Goal: Find specific page/section: Find specific page/section

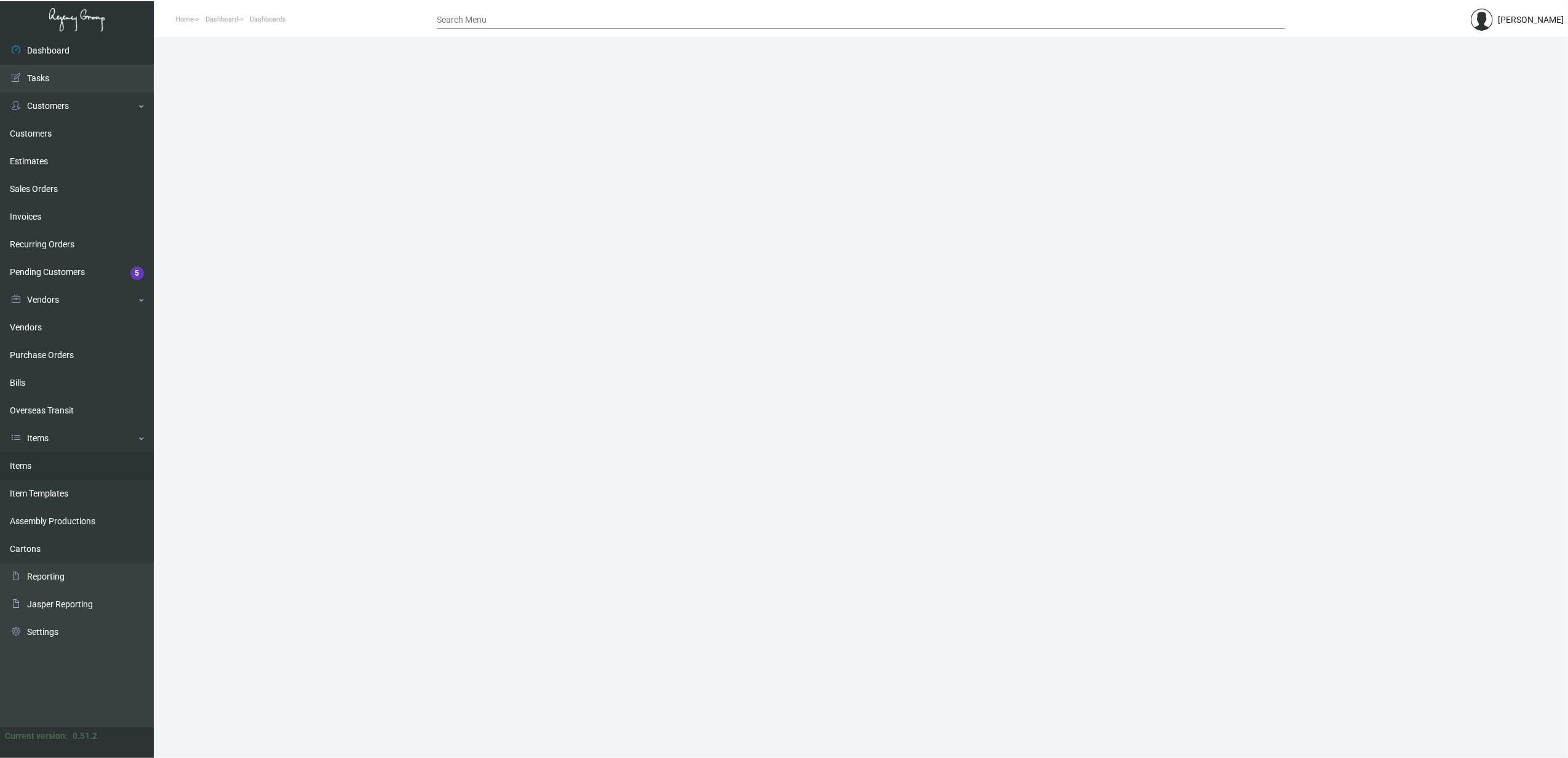
click at [26, 463] on link "Items" at bounding box center [77, 466] width 154 height 27
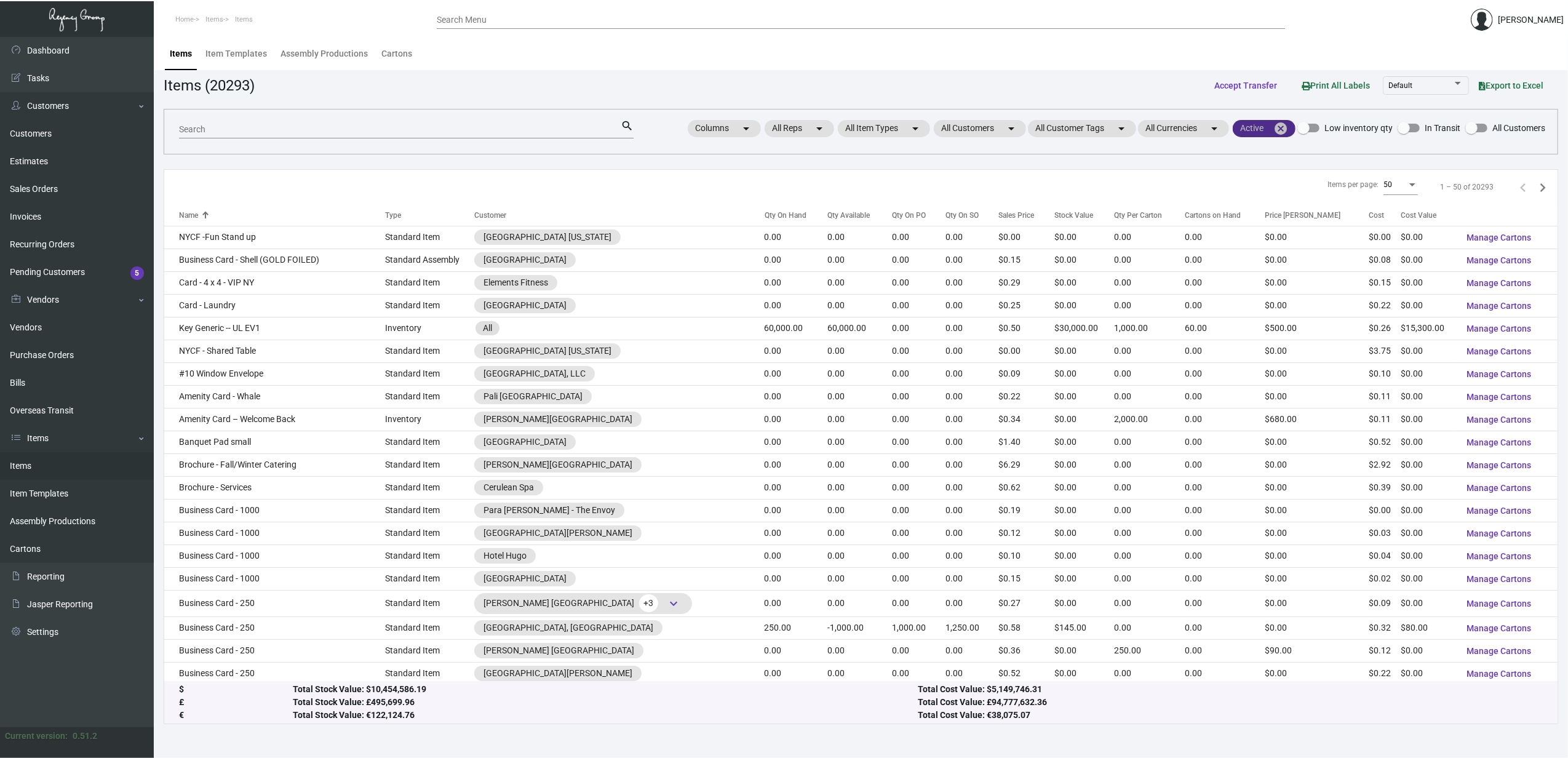
click at [1278, 131] on mat-icon "cancel" at bounding box center [1281, 129] width 15 height 15
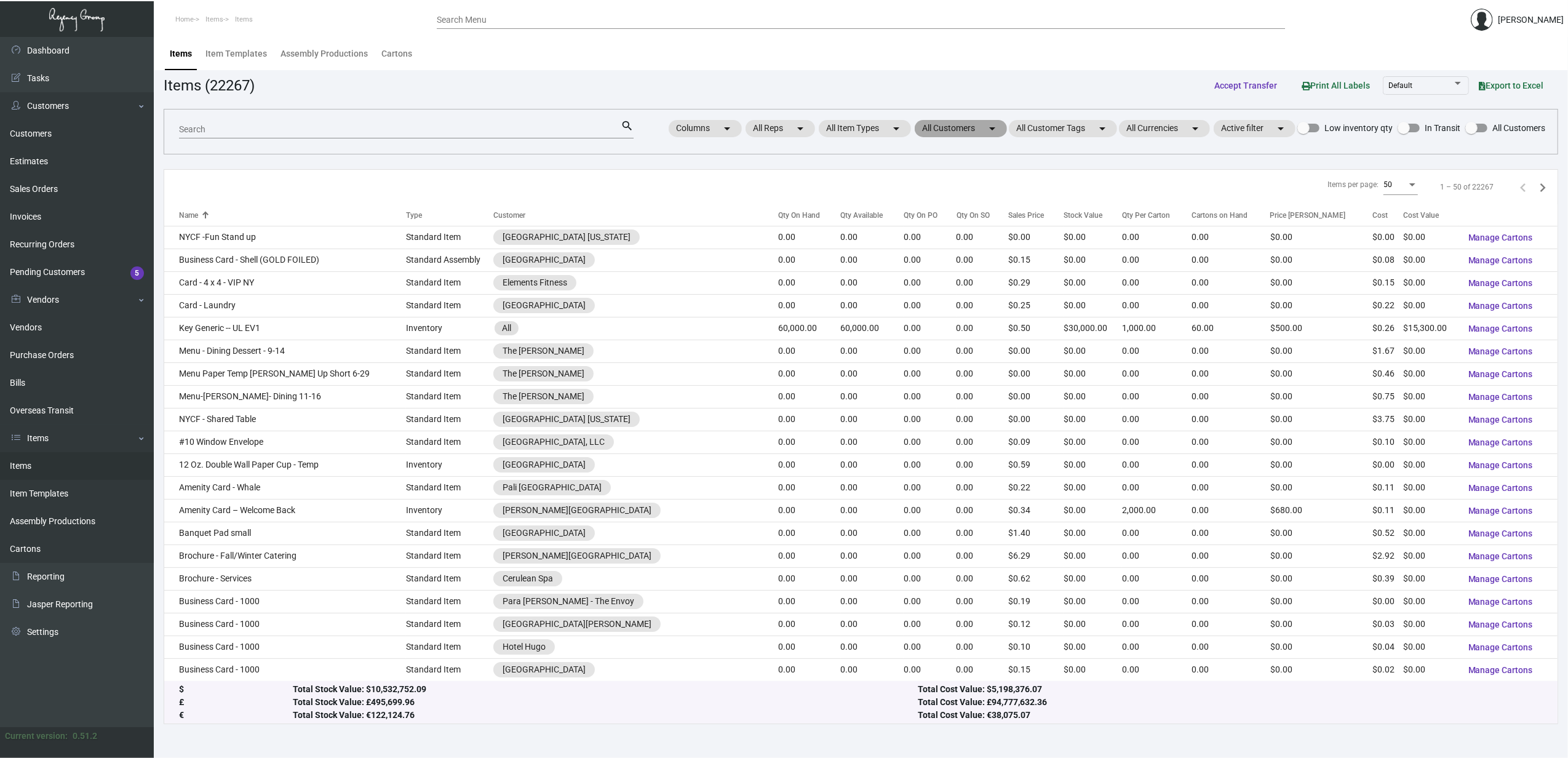
click at [945, 133] on mat-chip "All Customers arrow_drop_down" at bounding box center [960, 129] width 92 height 17
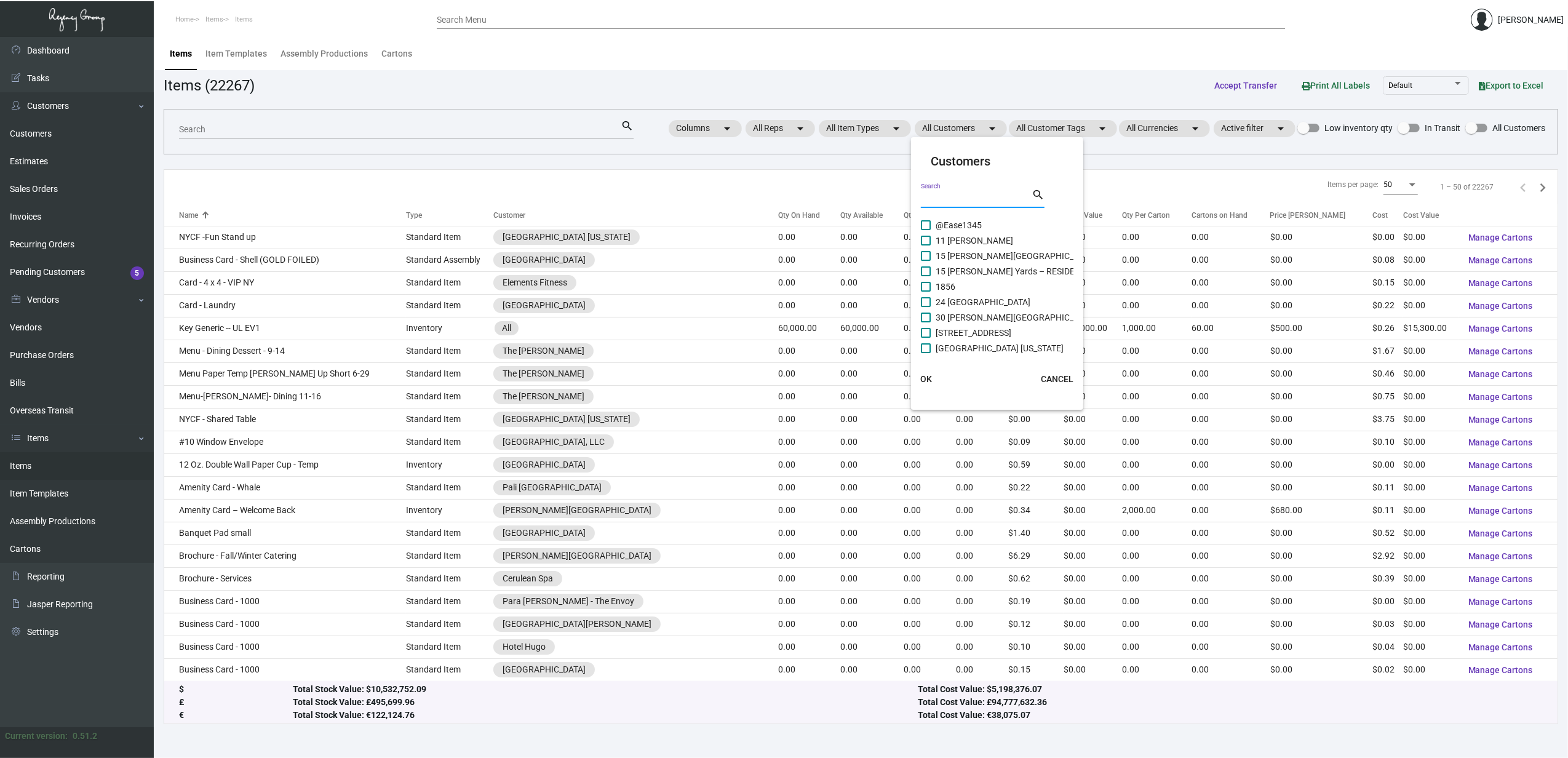
click at [950, 198] on input "Search" at bounding box center [975, 199] width 110 height 10
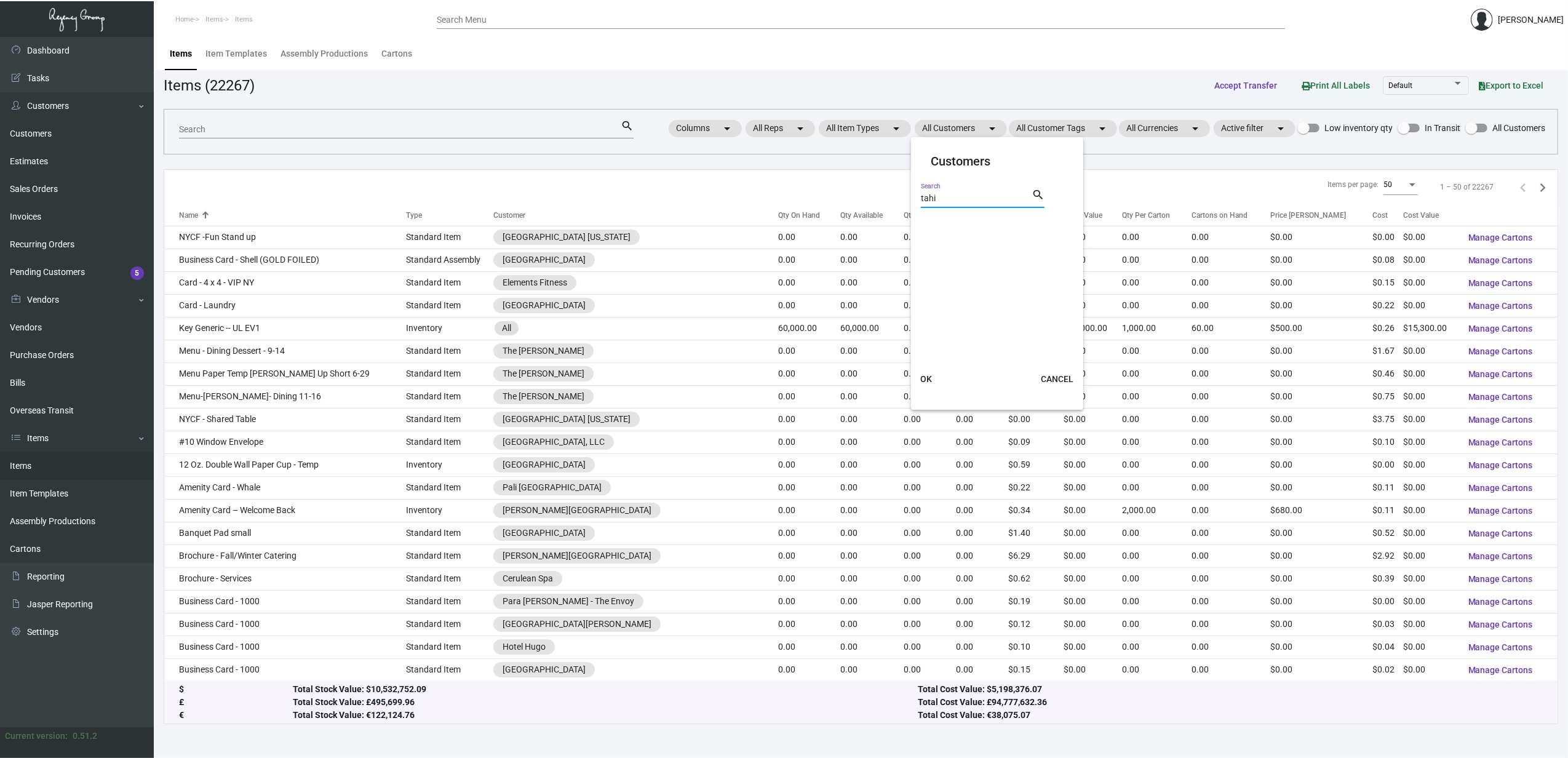
type input "tahi"
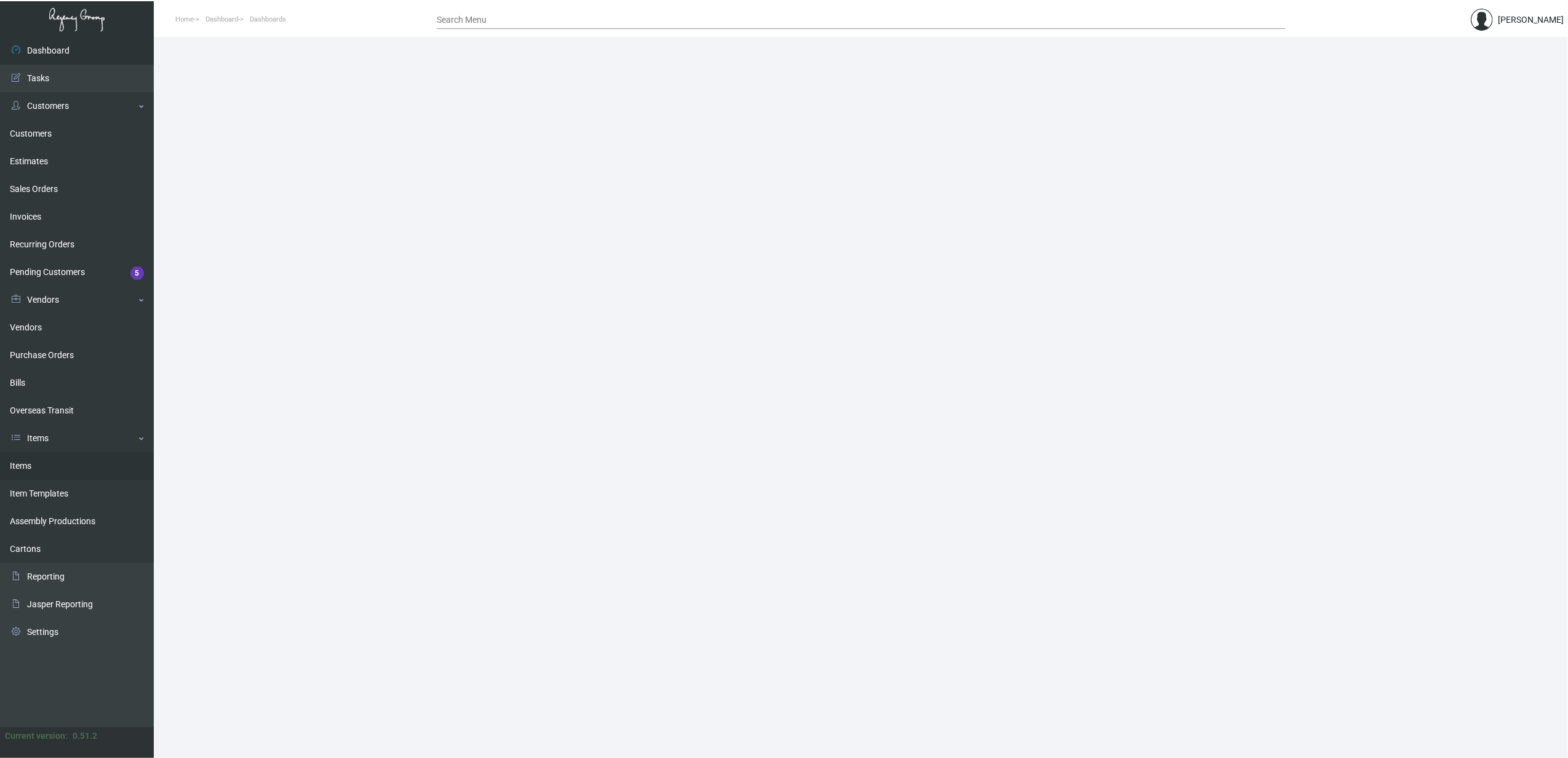
click at [40, 455] on link "Items" at bounding box center [77, 466] width 154 height 27
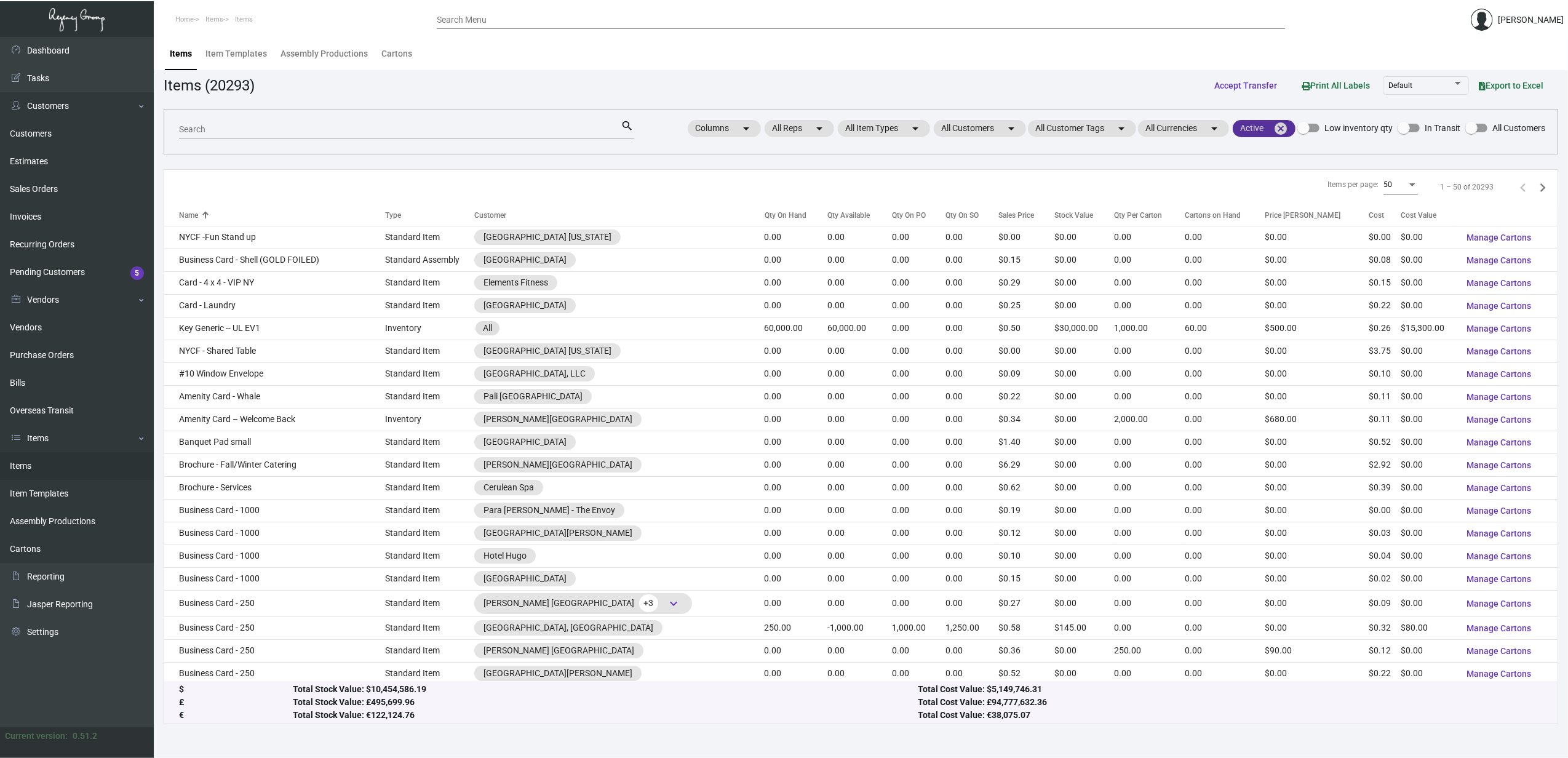
click at [1281, 126] on mat-icon "cancel" at bounding box center [1281, 129] width 15 height 15
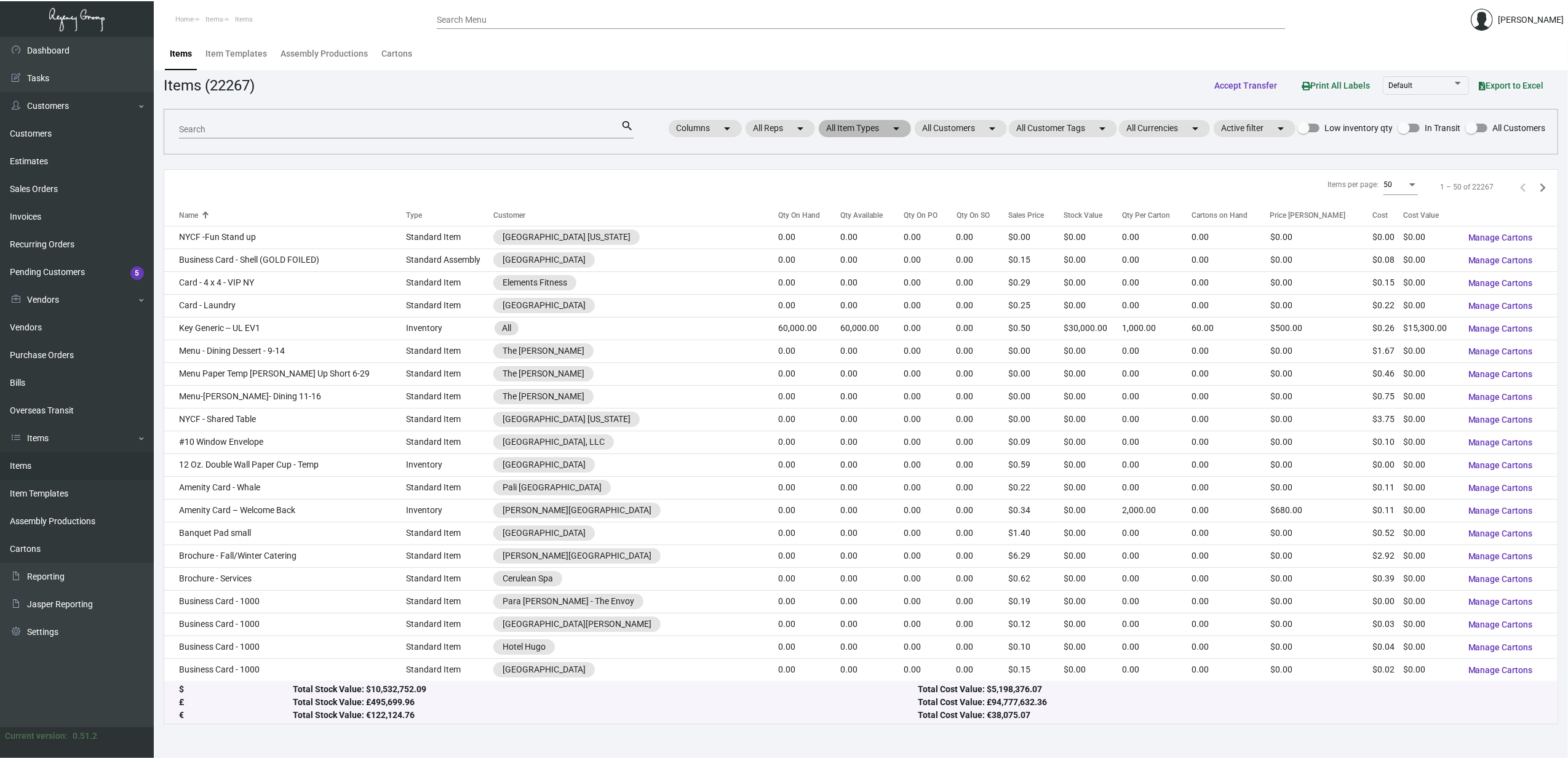
click at [857, 123] on mat-chip "All Item Types arrow_drop_down" at bounding box center [864, 129] width 92 height 17
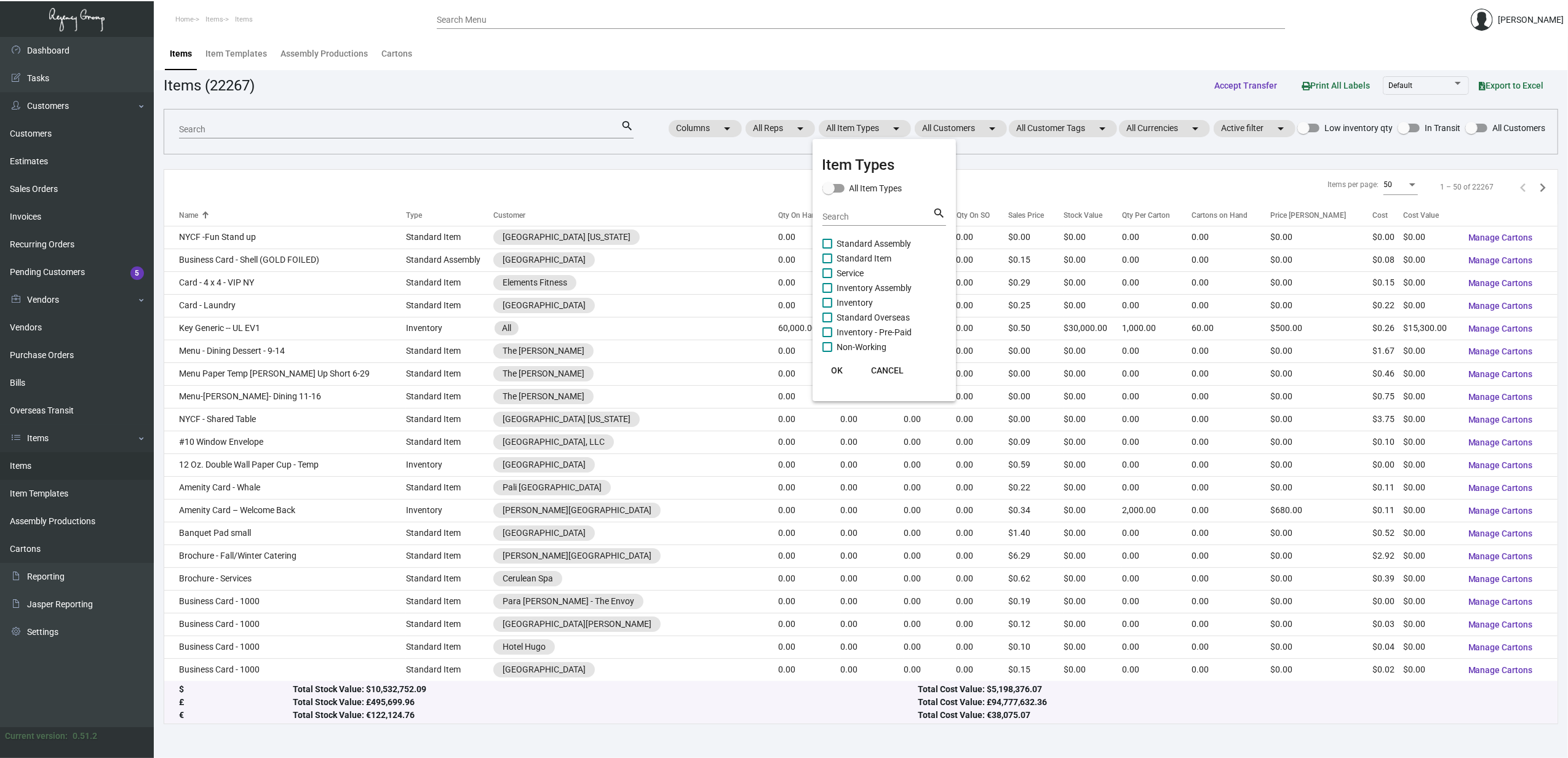
click at [886, 223] on div "Search" at bounding box center [877, 216] width 110 height 19
type input "tahoe"
drag, startPoint x: 905, startPoint y: 208, endPoint x: 785, endPoint y: 209, distance: 120.0
click at [785, 209] on div "Item Types All Item Types tahoe Search search OK CANCEL" at bounding box center [784, 379] width 1568 height 758
drag, startPoint x: 785, startPoint y: 209, endPoint x: 833, endPoint y: 223, distance: 50.0
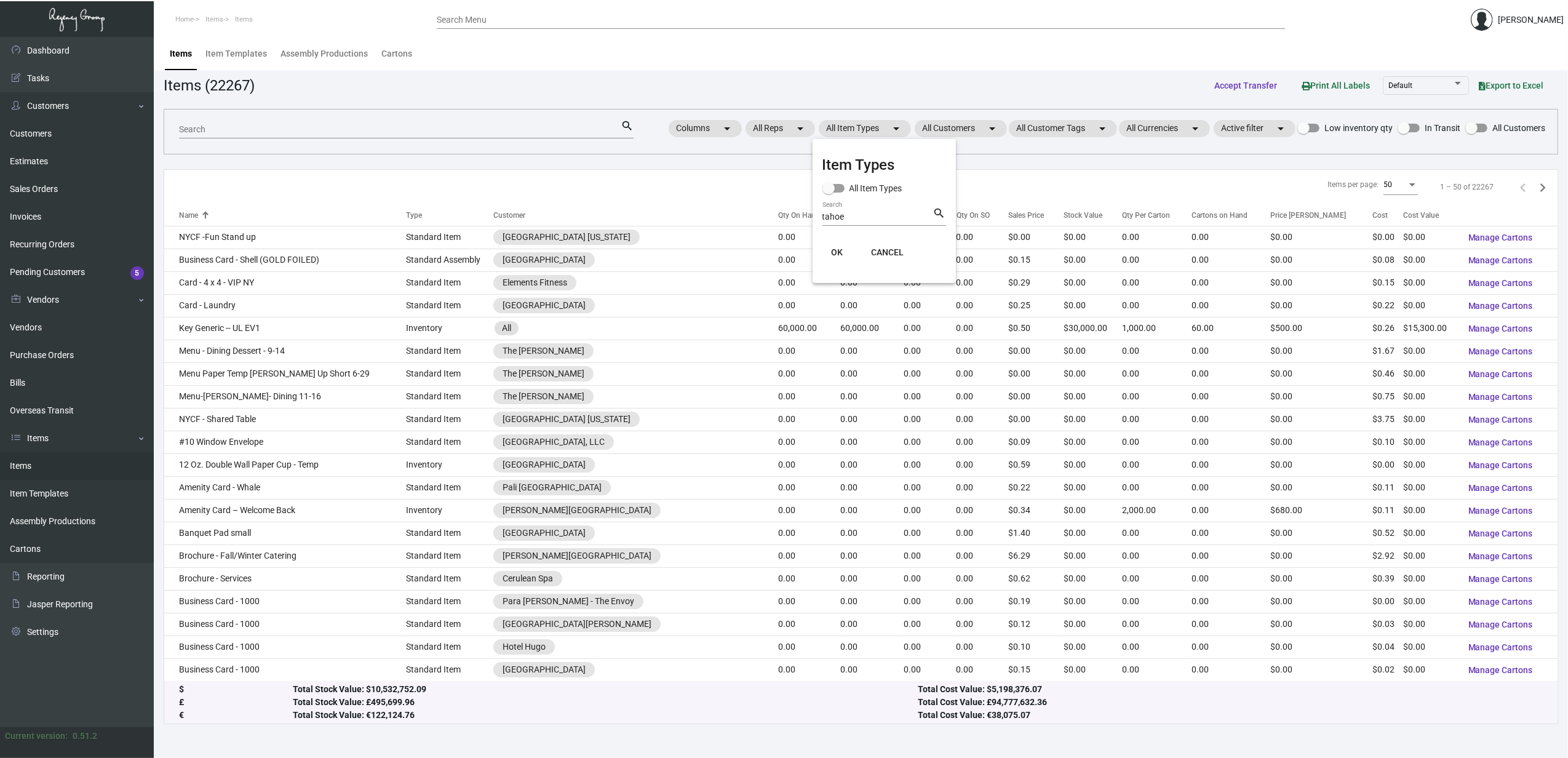
click at [833, 223] on div "tahoe Search" at bounding box center [877, 216] width 110 height 19
click at [833, 219] on input "tahoe" at bounding box center [877, 217] width 110 height 10
click at [833, 218] on input "tahoe" at bounding box center [877, 217] width 110 height 10
click at [953, 136] on div at bounding box center [784, 379] width 1568 height 758
click at [953, 128] on mat-chip "All Customers arrow_drop_down" at bounding box center [960, 129] width 92 height 17
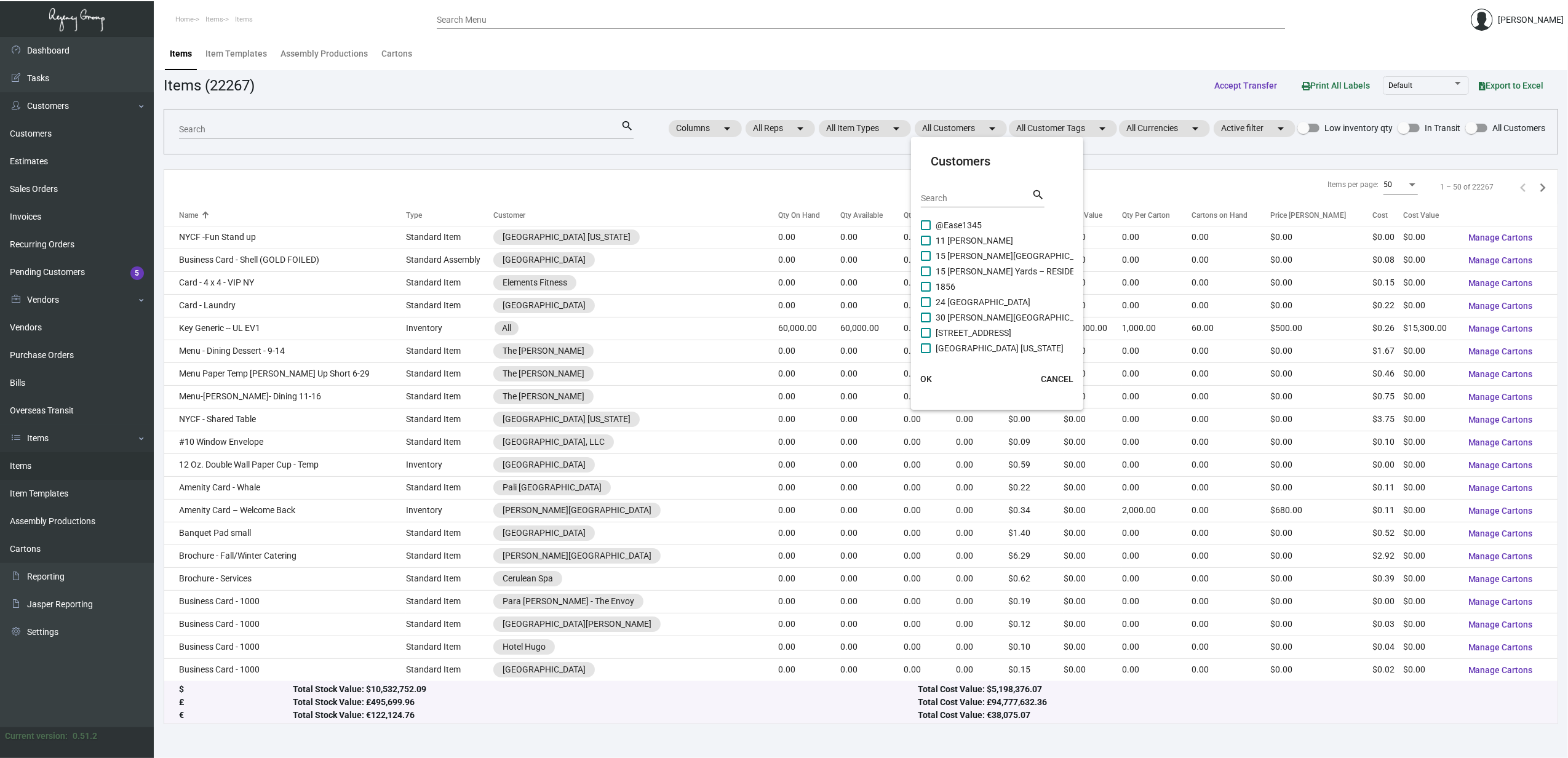
click at [957, 198] on input "Search" at bounding box center [975, 199] width 110 height 10
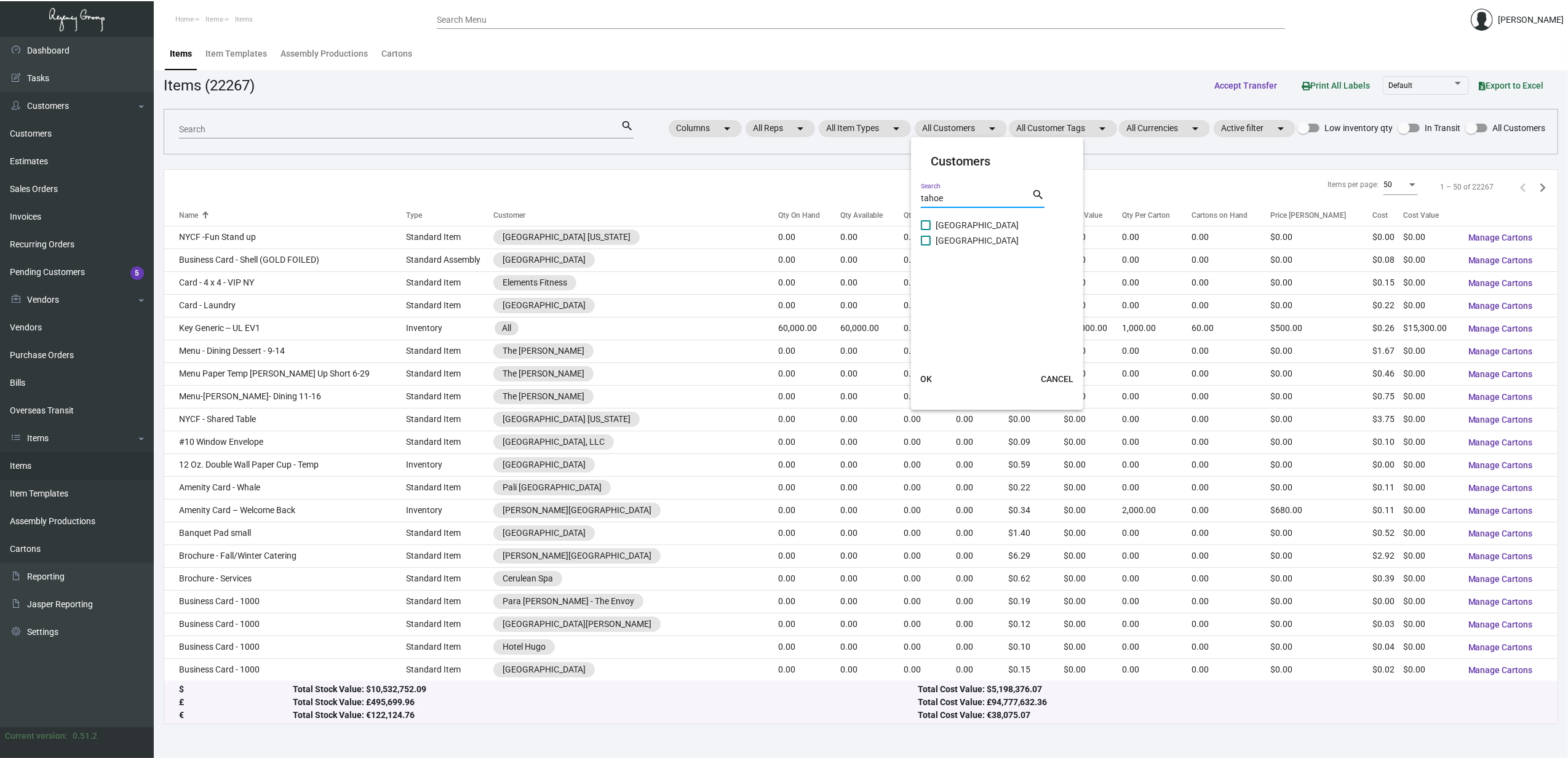
type input "tahoe"
click at [970, 224] on span "Landing Tahoe Resort & Spa" at bounding box center [976, 225] width 83 height 15
click at [926, 230] on input "Landing Tahoe Resort & Spa" at bounding box center [925, 230] width 1 height 1
click at [975, 230] on span "Landing Tahoe Resort & Spa" at bounding box center [976, 225] width 83 height 15
click at [926, 230] on input "Landing Tahoe Resort & Spa" at bounding box center [925, 230] width 1 height 1
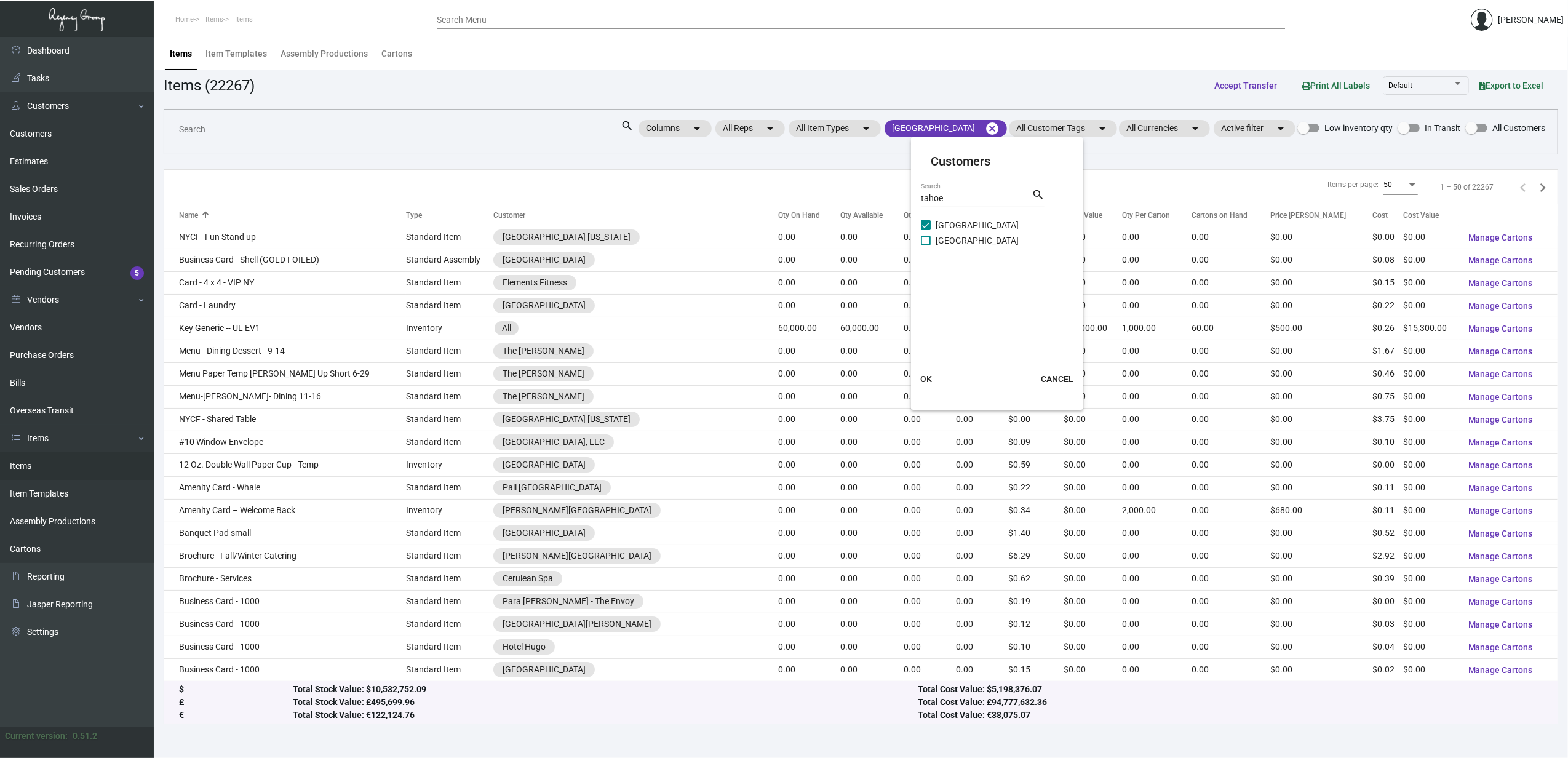
checkbox input "false"
click at [967, 239] on span "Margaritaville Lake Tahoe Resort" at bounding box center [976, 241] width 83 height 15
click at [926, 245] on input "Margaritaville Lake Tahoe Resort" at bounding box center [925, 245] width 1 height 1
checkbox input "true"
click at [967, 226] on span "Landing Tahoe Resort & Spa" at bounding box center [976, 225] width 83 height 15
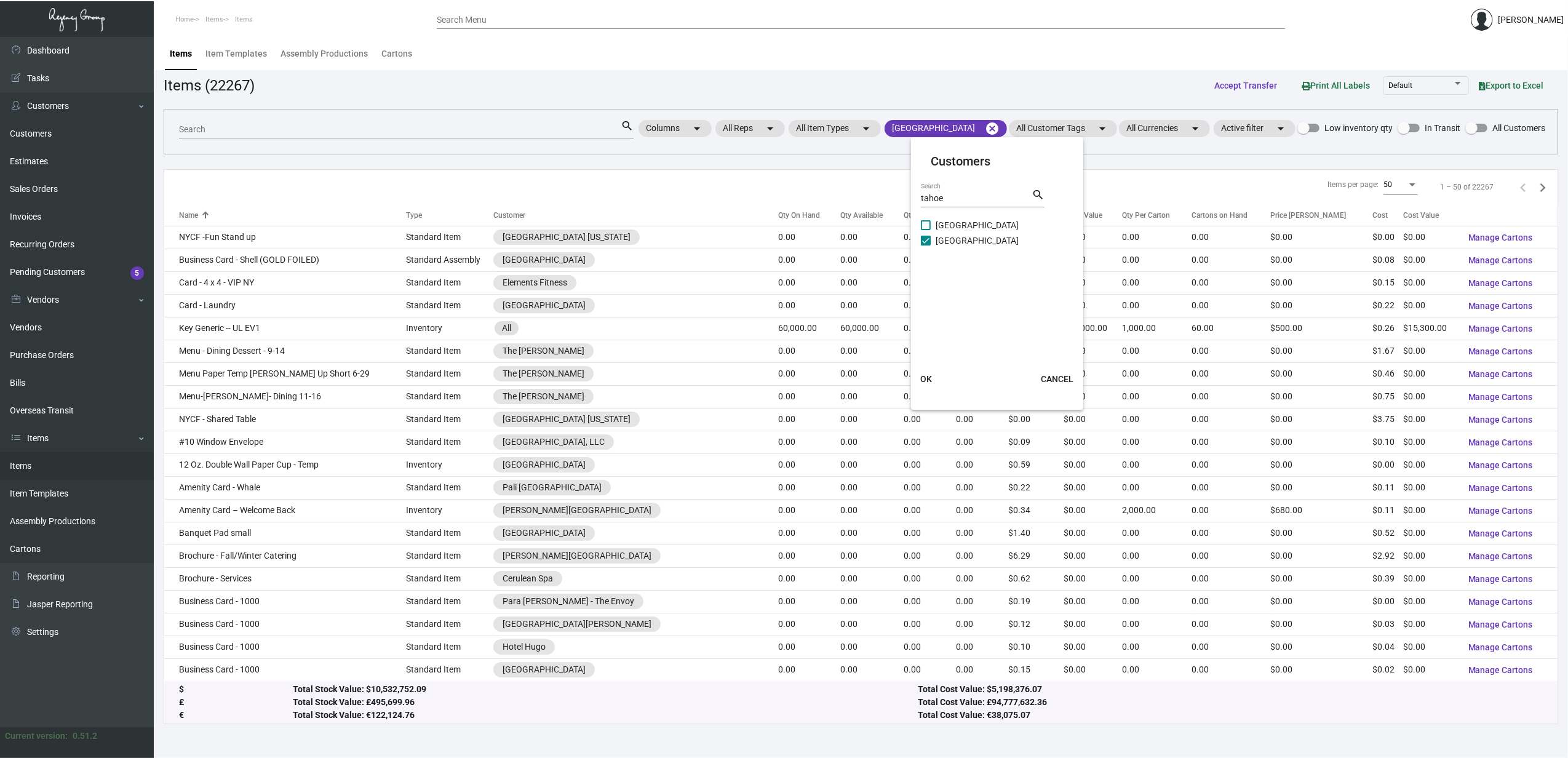
click at [926, 230] on input "Landing Tahoe Resort & Spa" at bounding box center [925, 230] width 1 height 1
checkbox input "true"
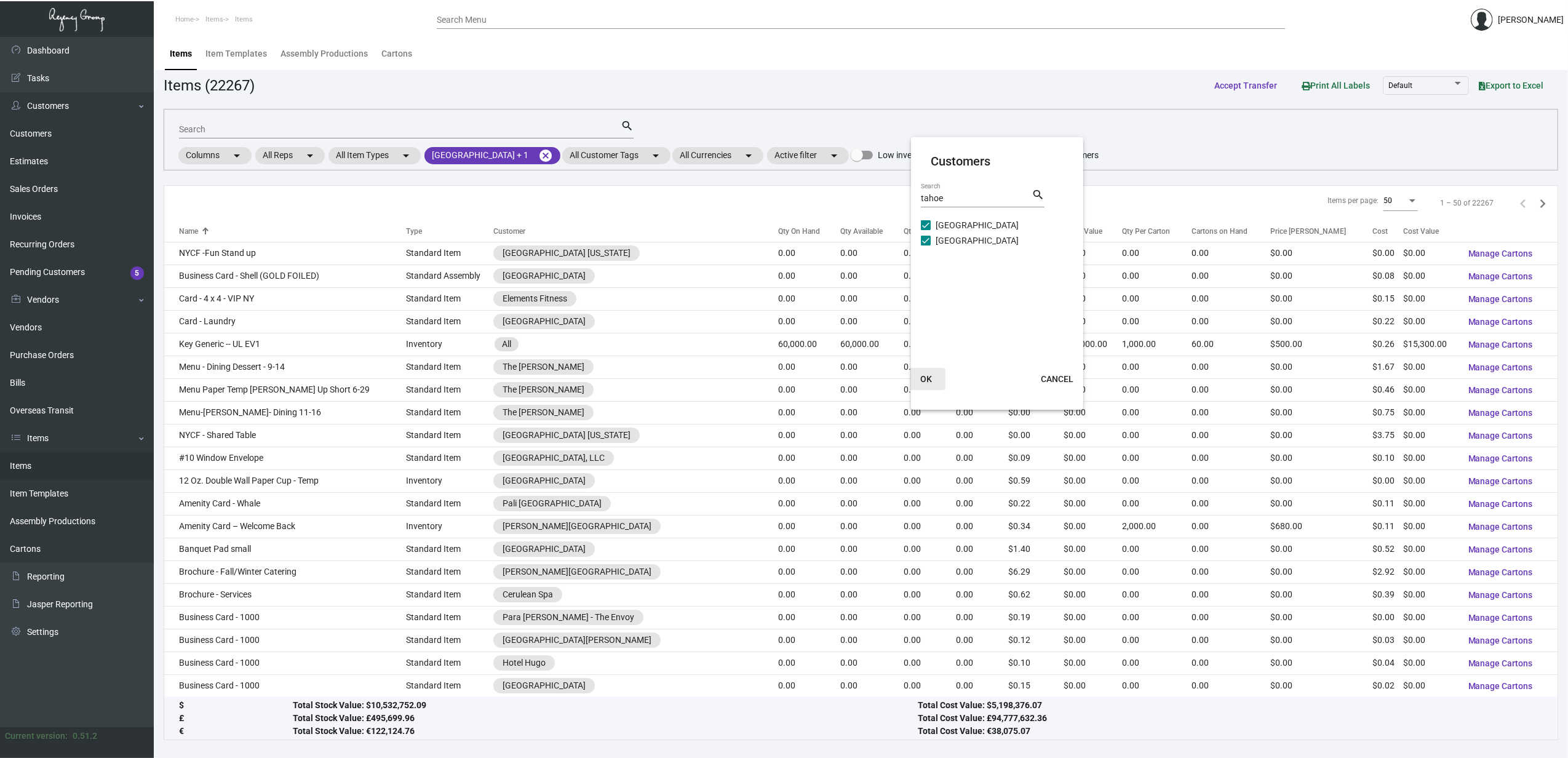
click at [926, 379] on span "OK" at bounding box center [926, 379] width 12 height 10
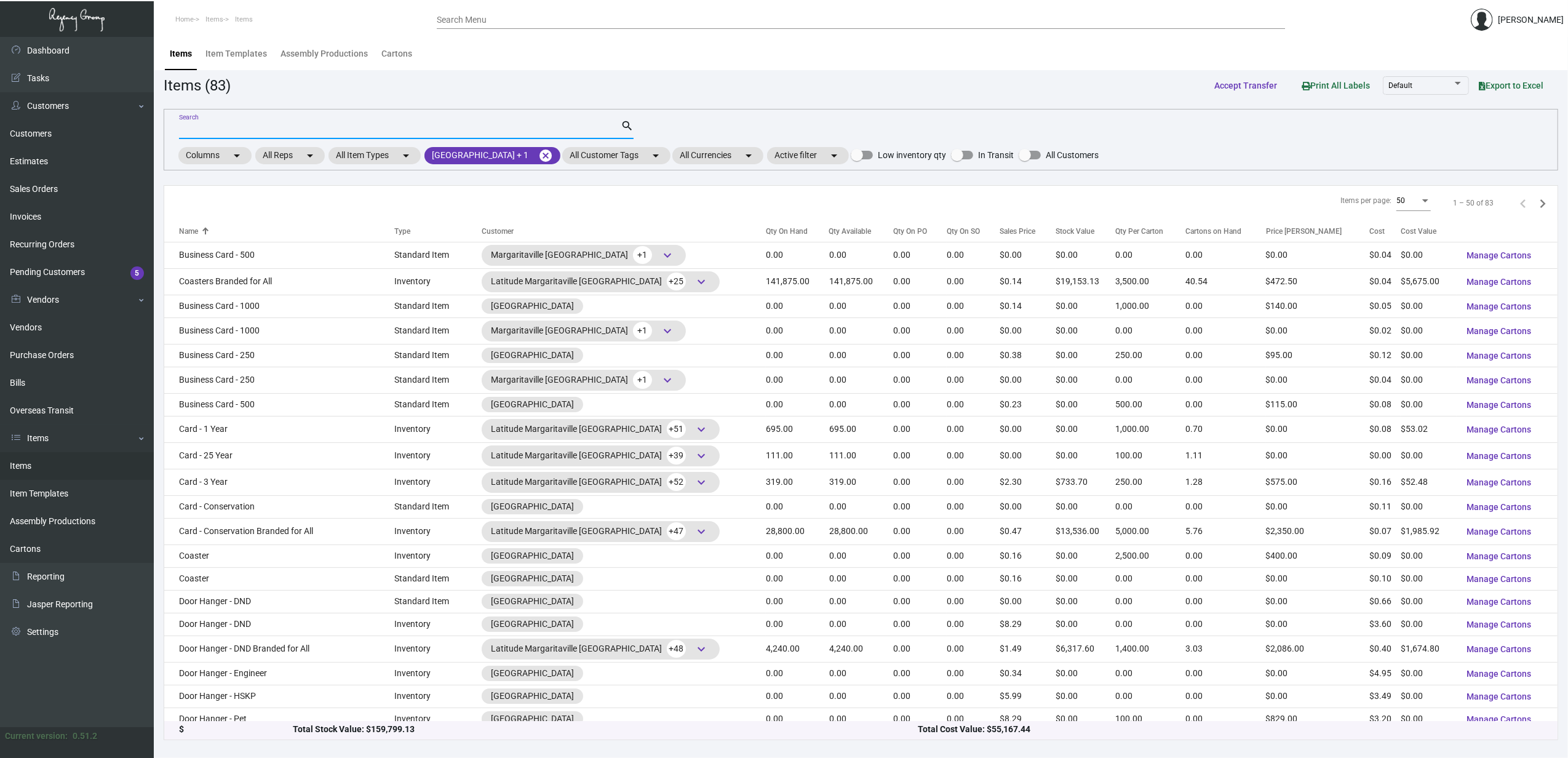
click at [363, 130] on input "Search" at bounding box center [399, 130] width 442 height 10
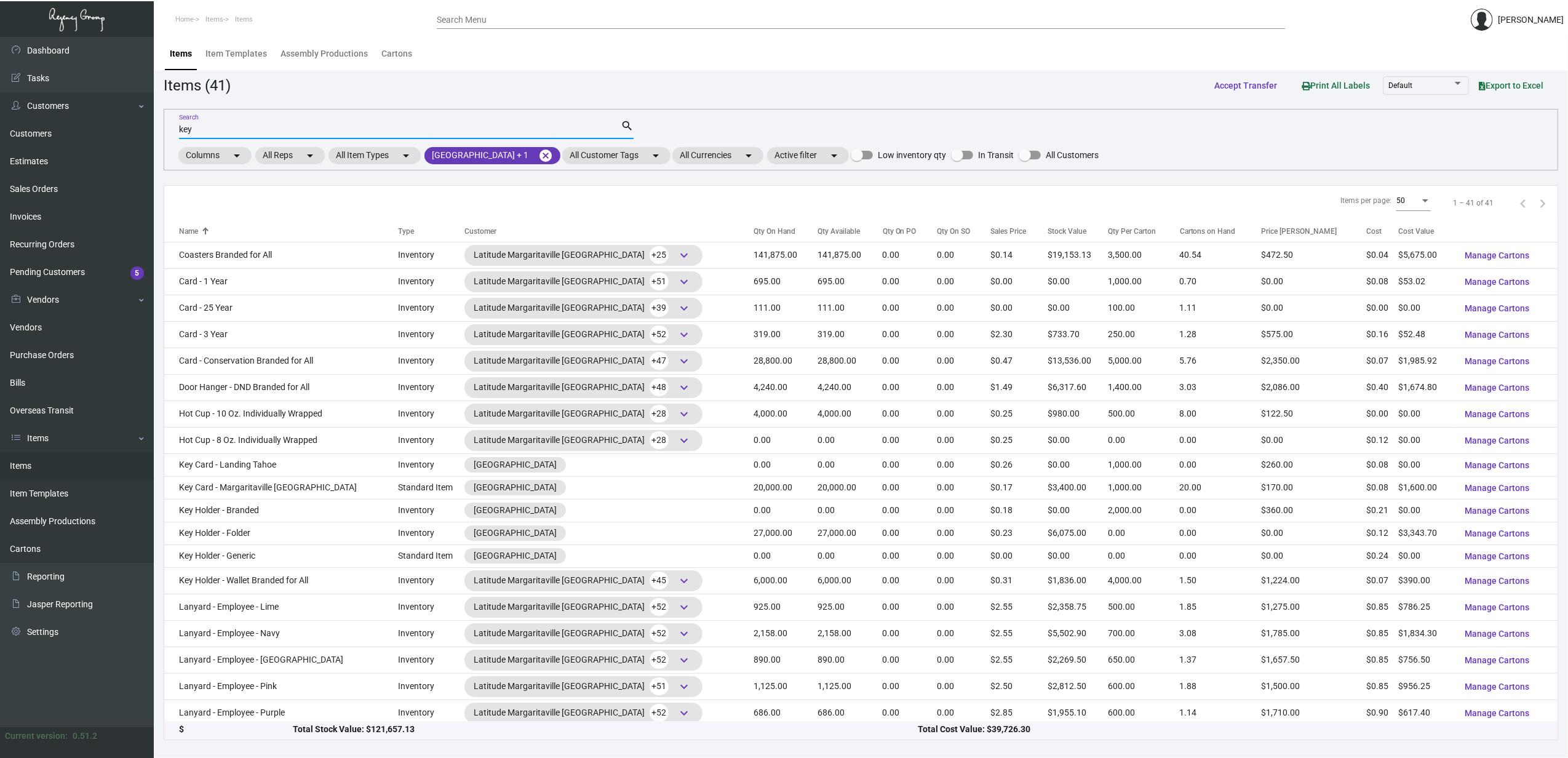
click at [754, 234] on div "Qty On Hand" at bounding box center [775, 232] width 42 height 11
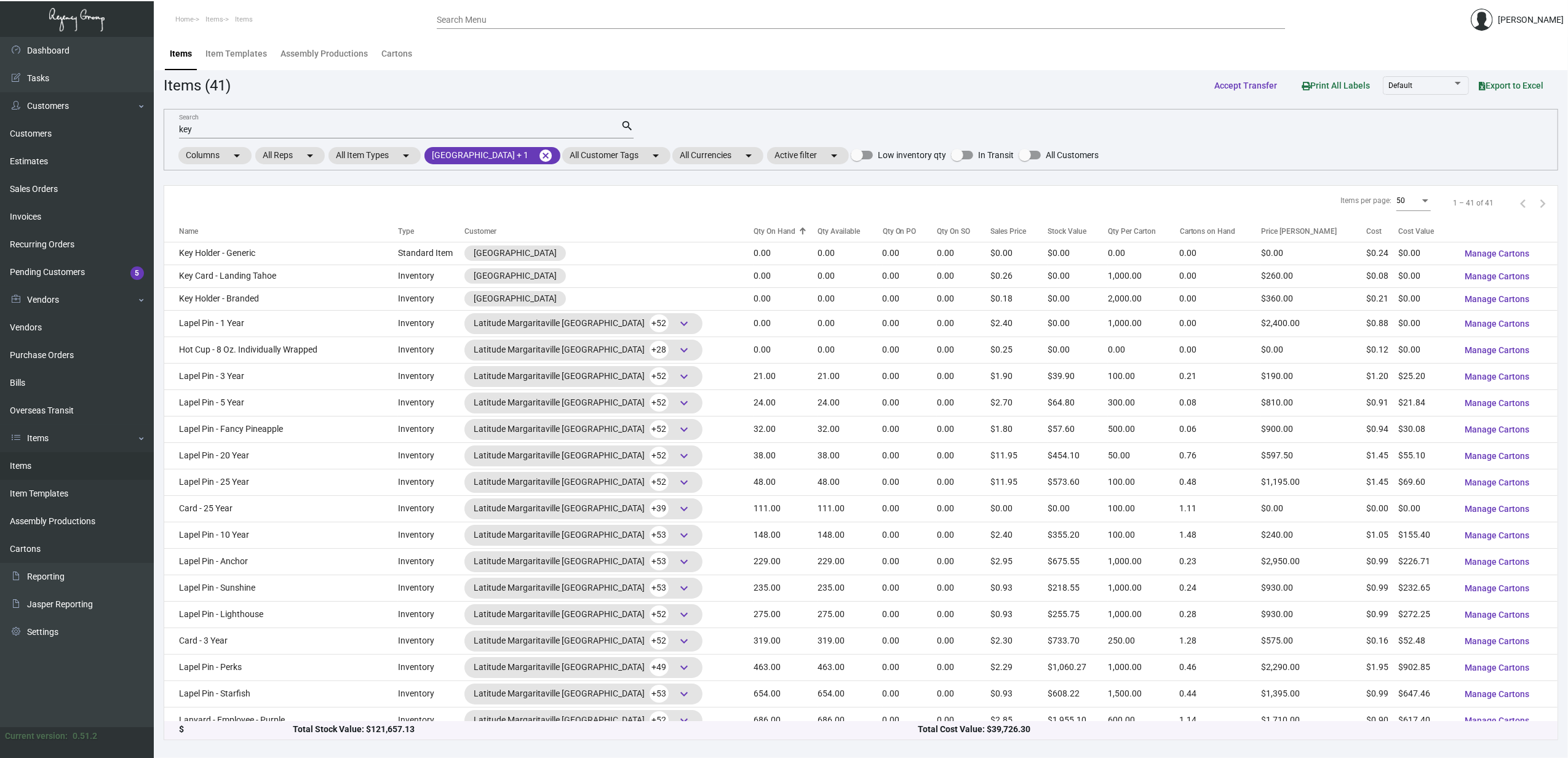
click at [754, 234] on div "Qty On Hand" at bounding box center [775, 232] width 42 height 11
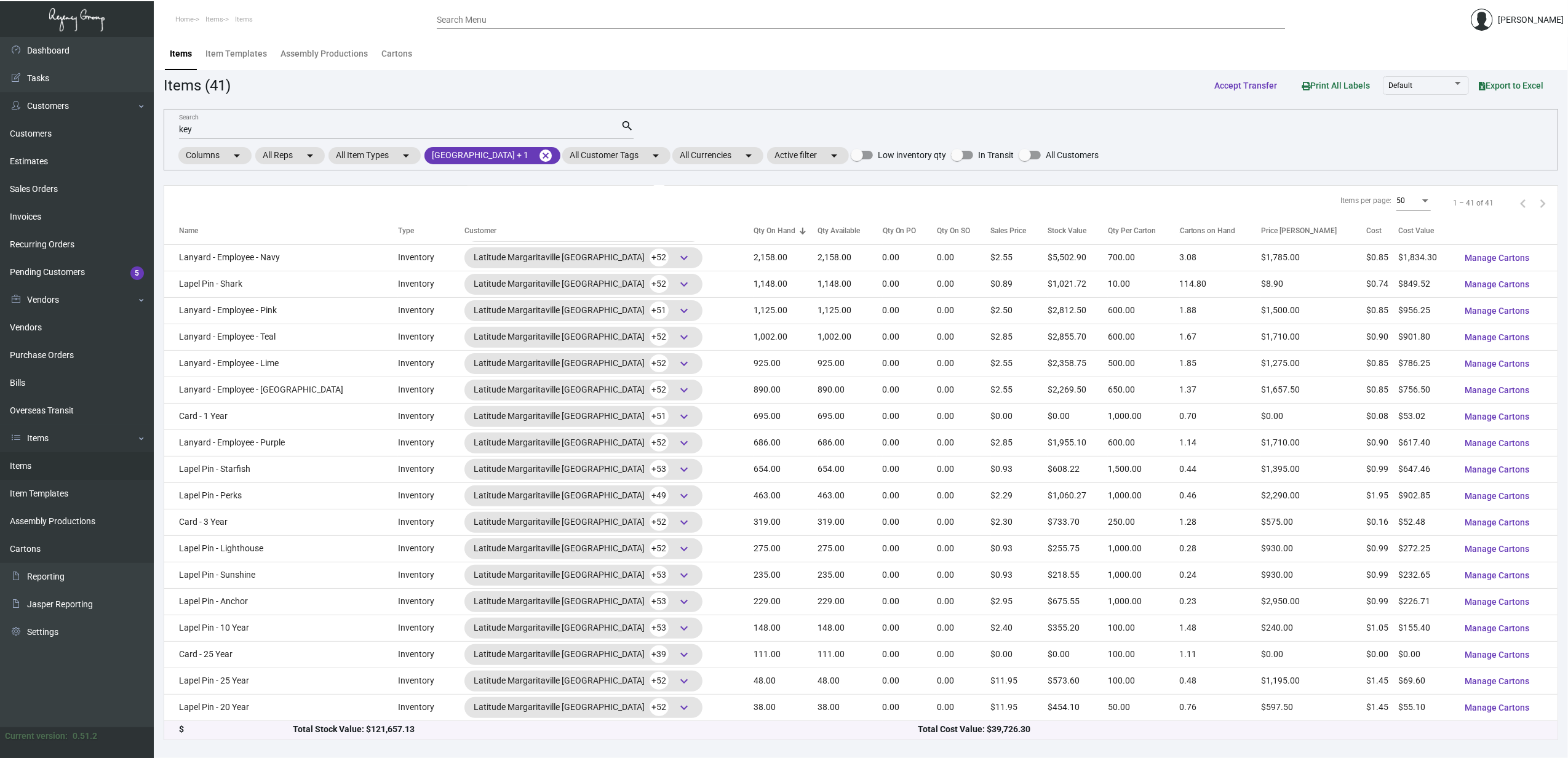
scroll to position [597, 0]
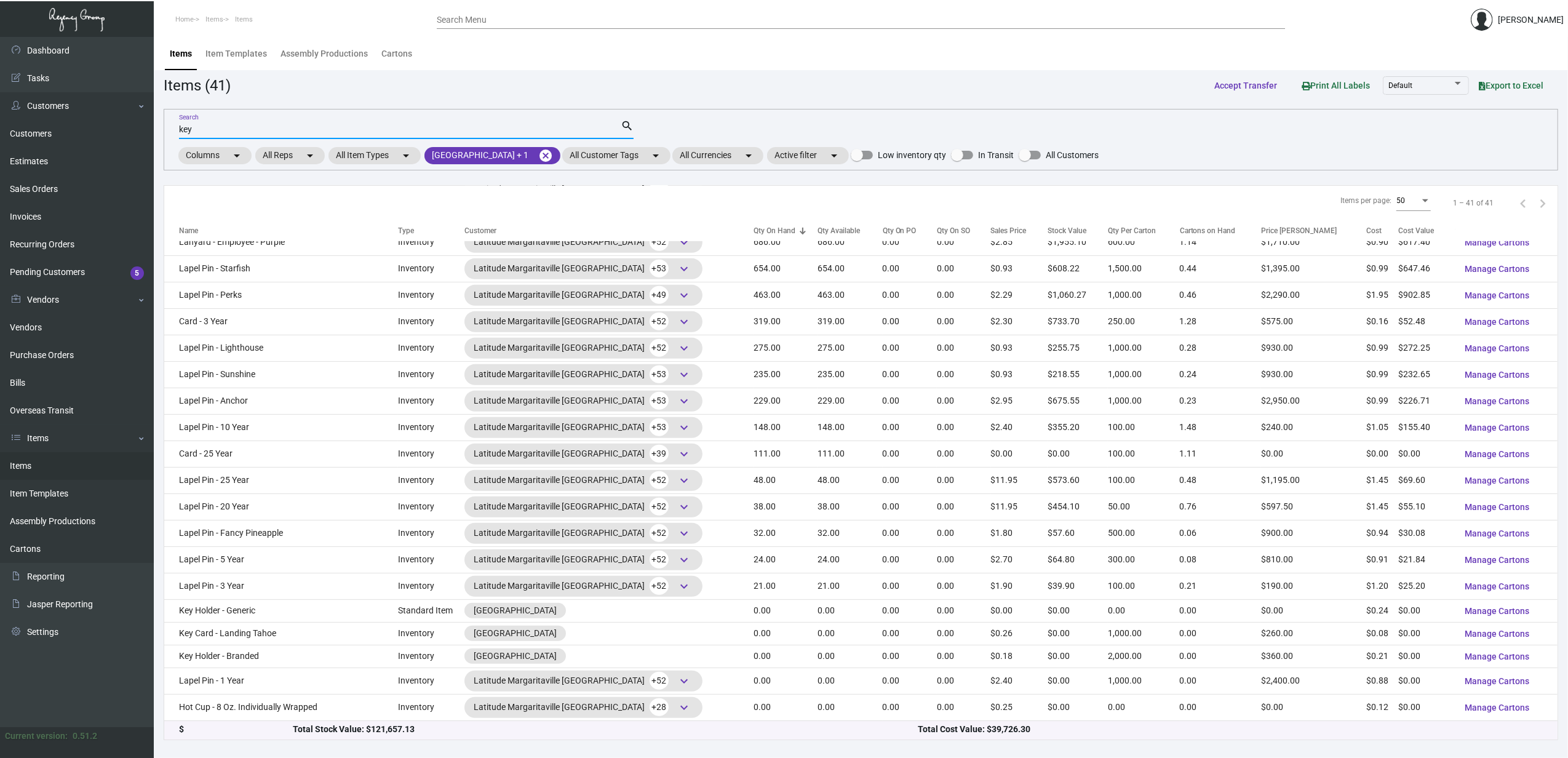
click at [309, 128] on input "key" at bounding box center [399, 130] width 442 height 10
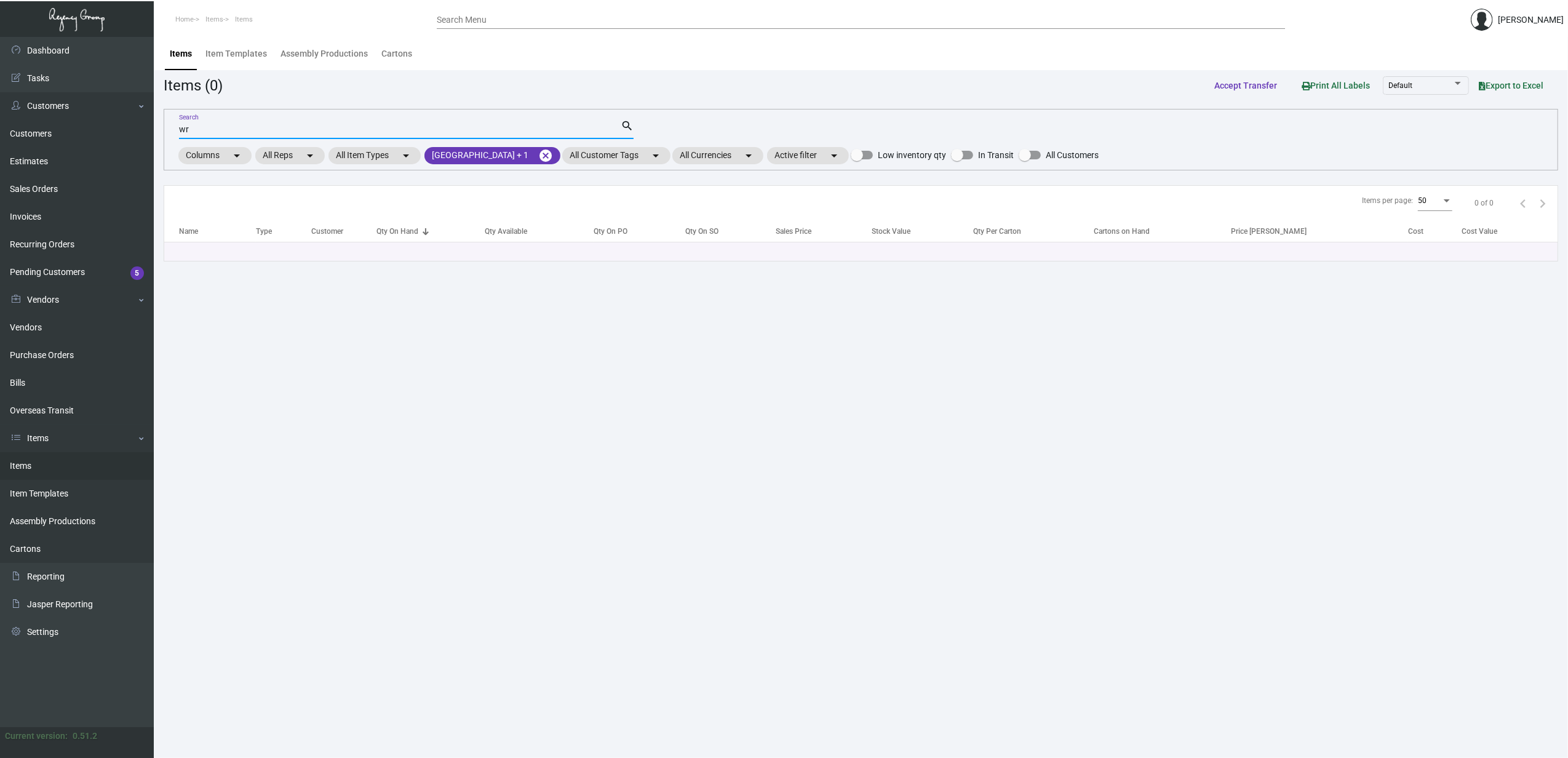
type input "w"
type input "brac"
